Goal: Transaction & Acquisition: Purchase product/service

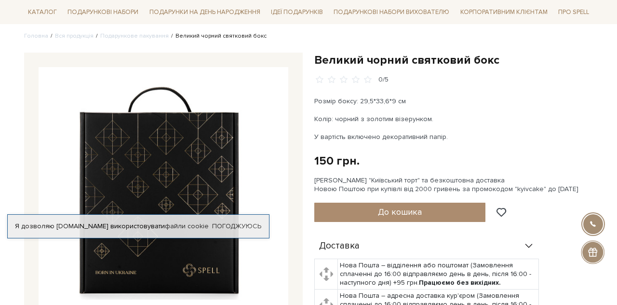
scroll to position [81, 0]
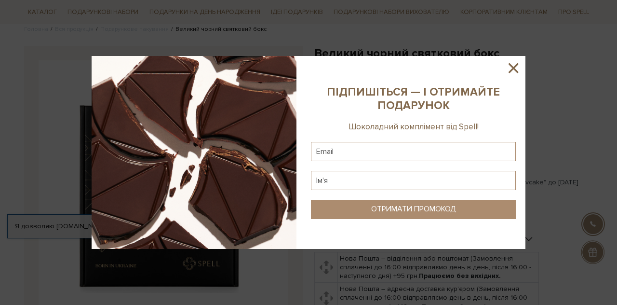
click at [514, 68] on icon at bounding box center [514, 68] width 10 height 10
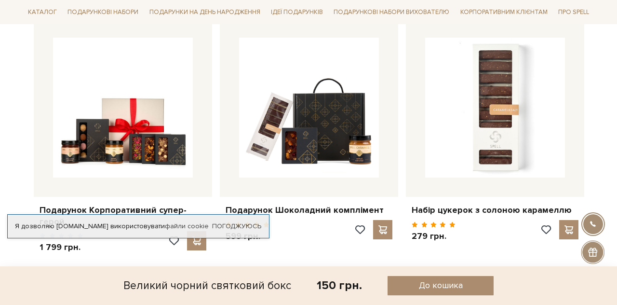
scroll to position [557, 0]
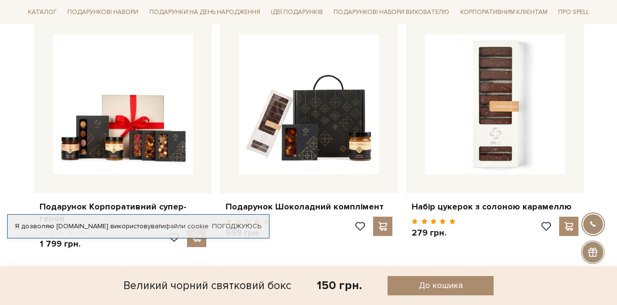
click at [134, 147] on img at bounding box center [123, 104] width 140 height 140
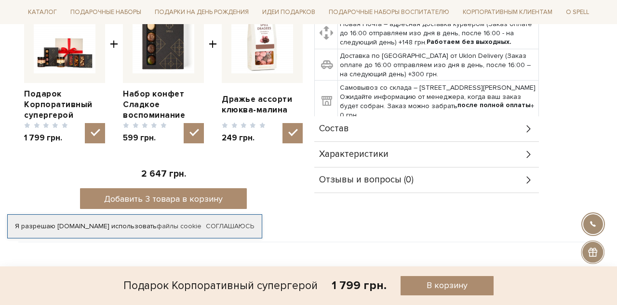
scroll to position [425, 0]
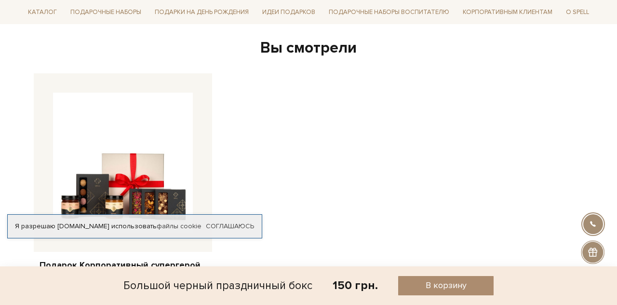
scroll to position [495, 0]
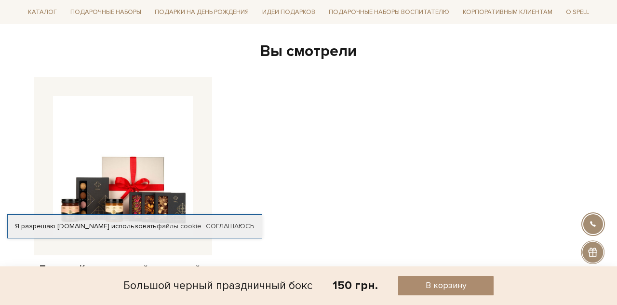
click at [130, 179] on img at bounding box center [123, 166] width 140 height 140
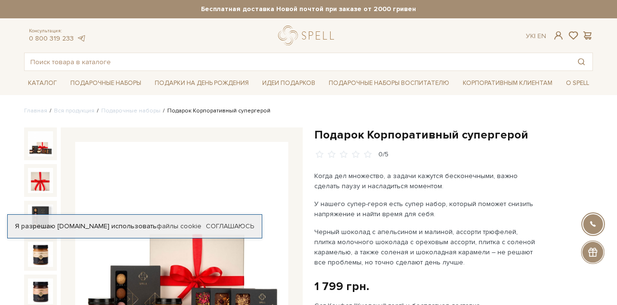
click at [583, 139] on h1 "Подарок Корпоративный супергерой" at bounding box center [453, 134] width 279 height 15
